Goal: Navigation & Orientation: Go to known website

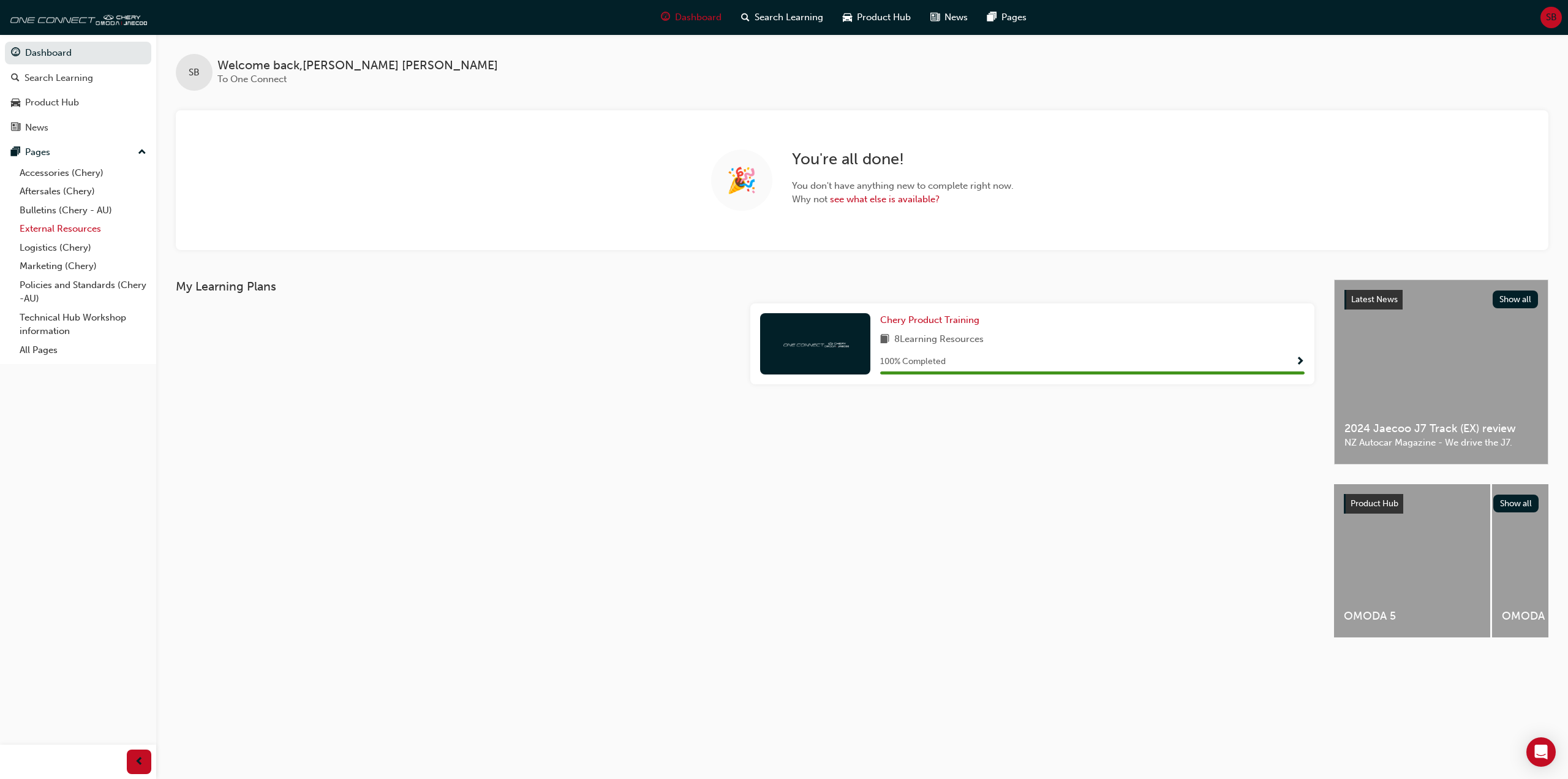
click at [50, 228] on link "External Resources" at bounding box center [83, 228] width 137 height 19
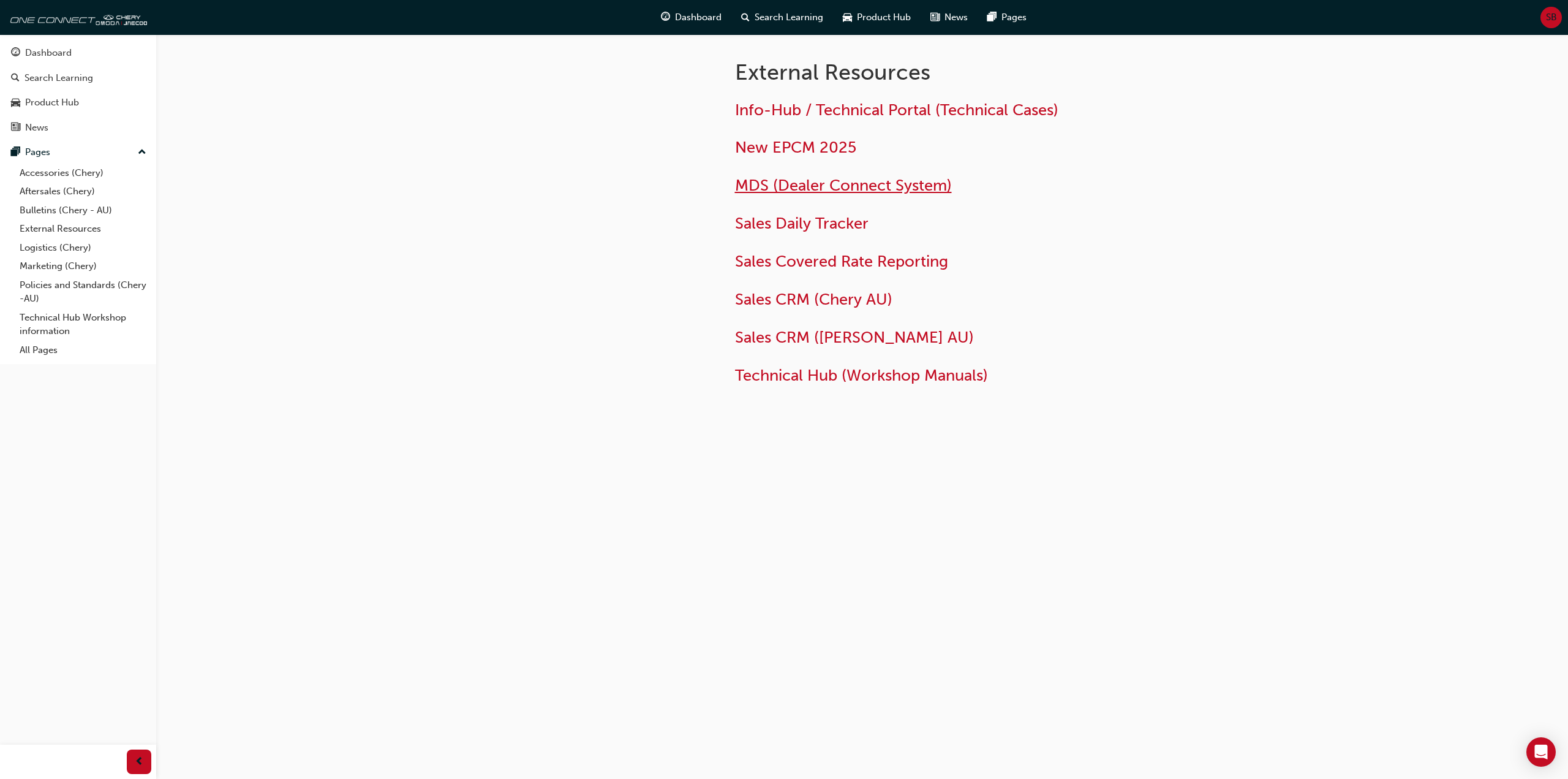
click at [840, 189] on span "MDS (Dealer Connect System)" at bounding box center [843, 185] width 217 height 19
click at [791, 147] on span "New EPCM 2025" at bounding box center [795, 146] width 121 height 19
